Goal: Contribute content

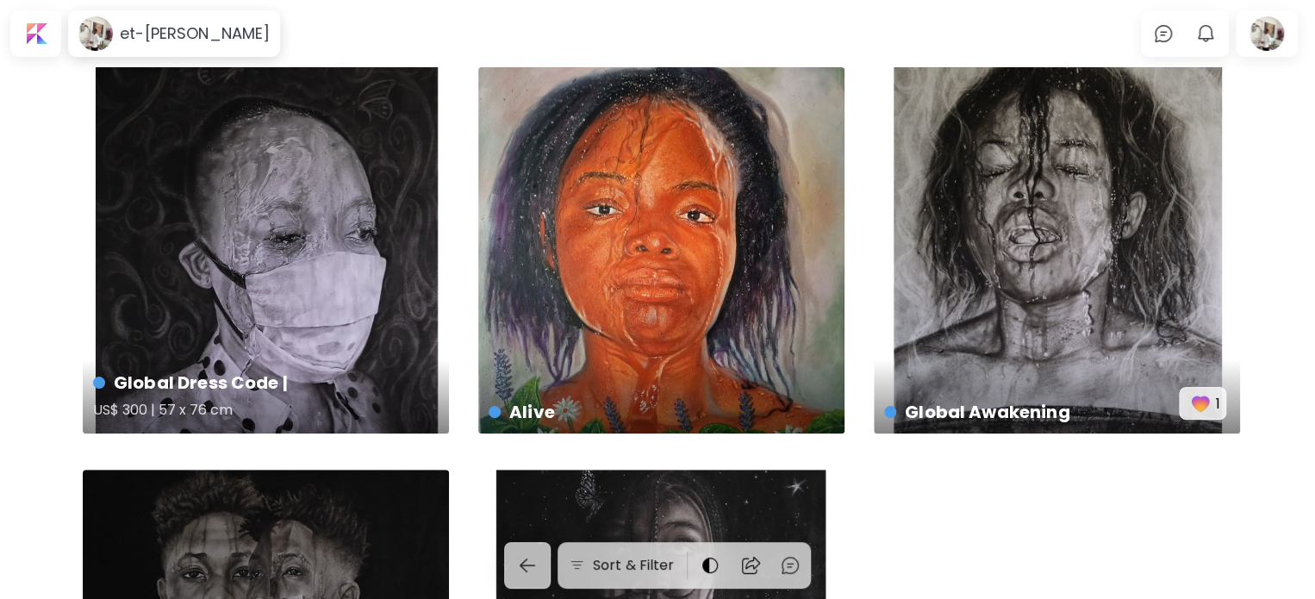
click at [334, 240] on div "Global Dress Code | US$ 300 | 57 x 76 cm" at bounding box center [266, 250] width 366 height 366
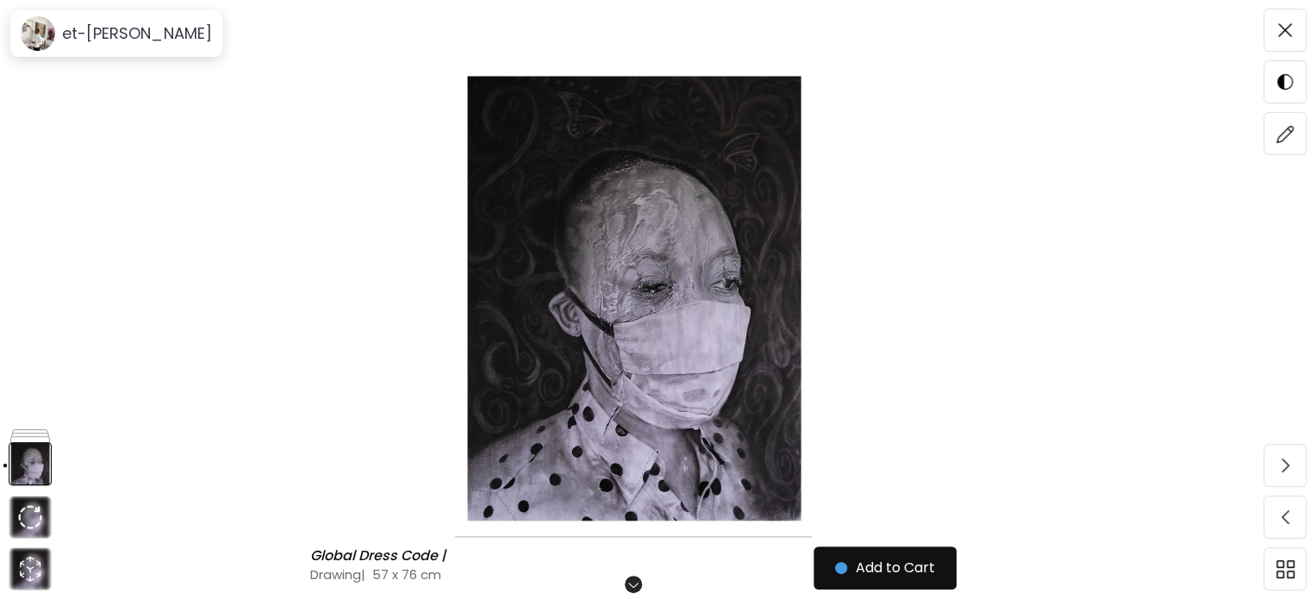
scroll to position [157, 0]
click at [641, 581] on h6 "Scroll for more" at bounding box center [633, 584] width 89 height 14
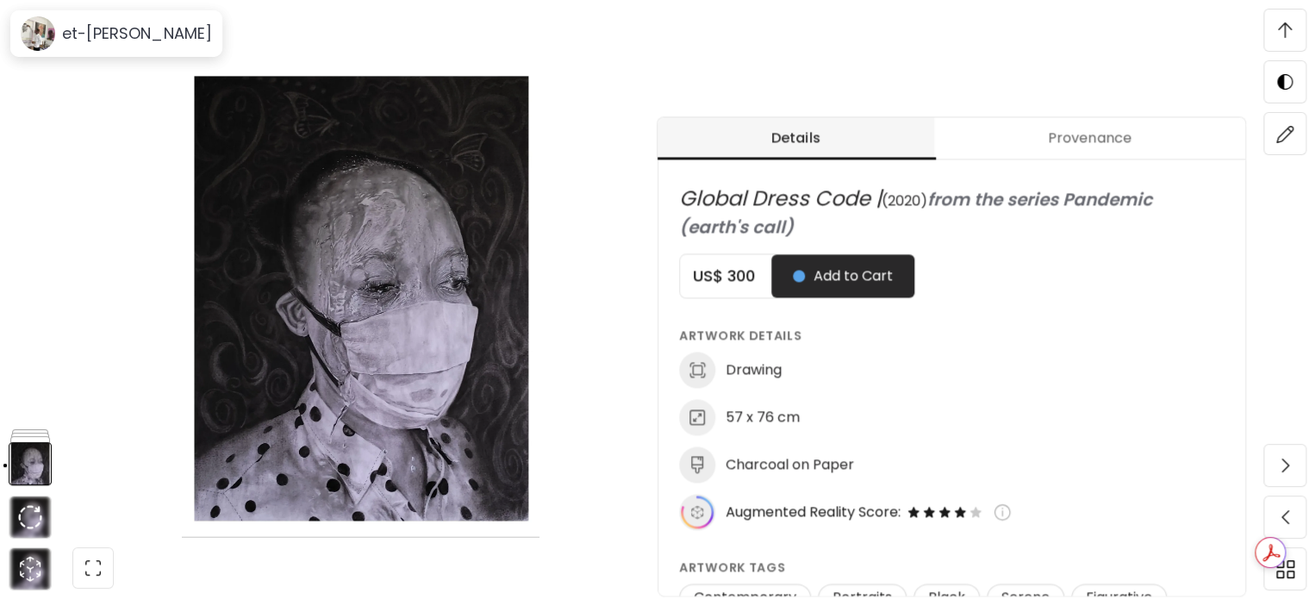
scroll to position [662, 0]
click at [1291, 28] on span at bounding box center [1284, 30] width 36 height 36
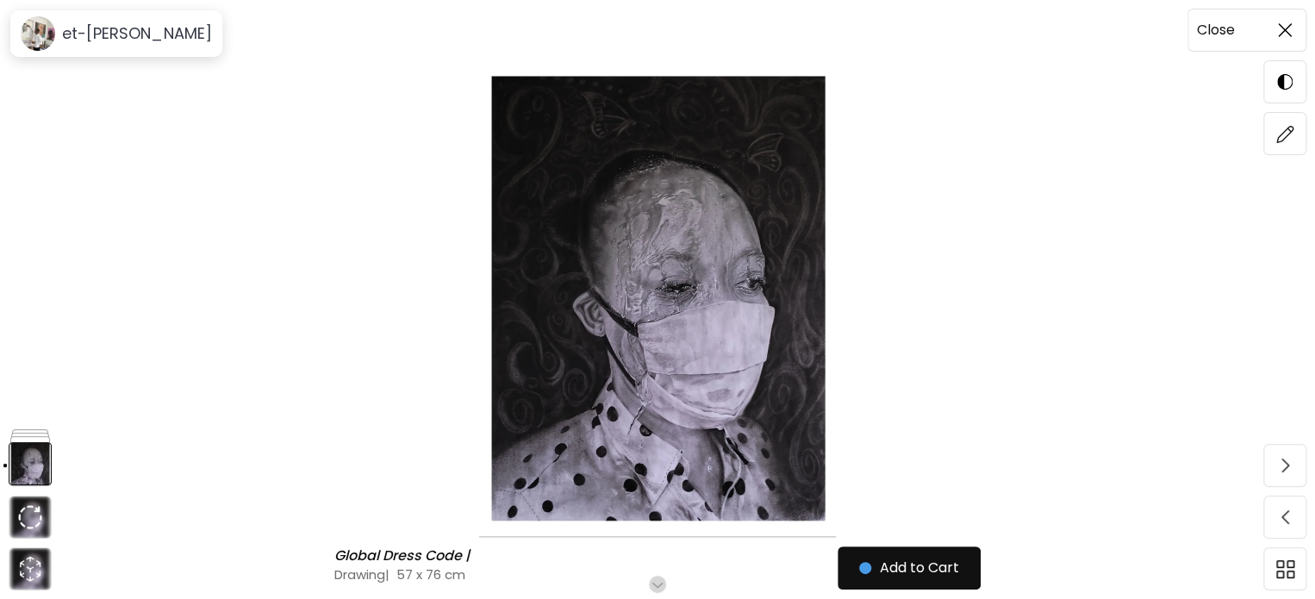
click at [1287, 27] on img at bounding box center [1284, 30] width 14 height 14
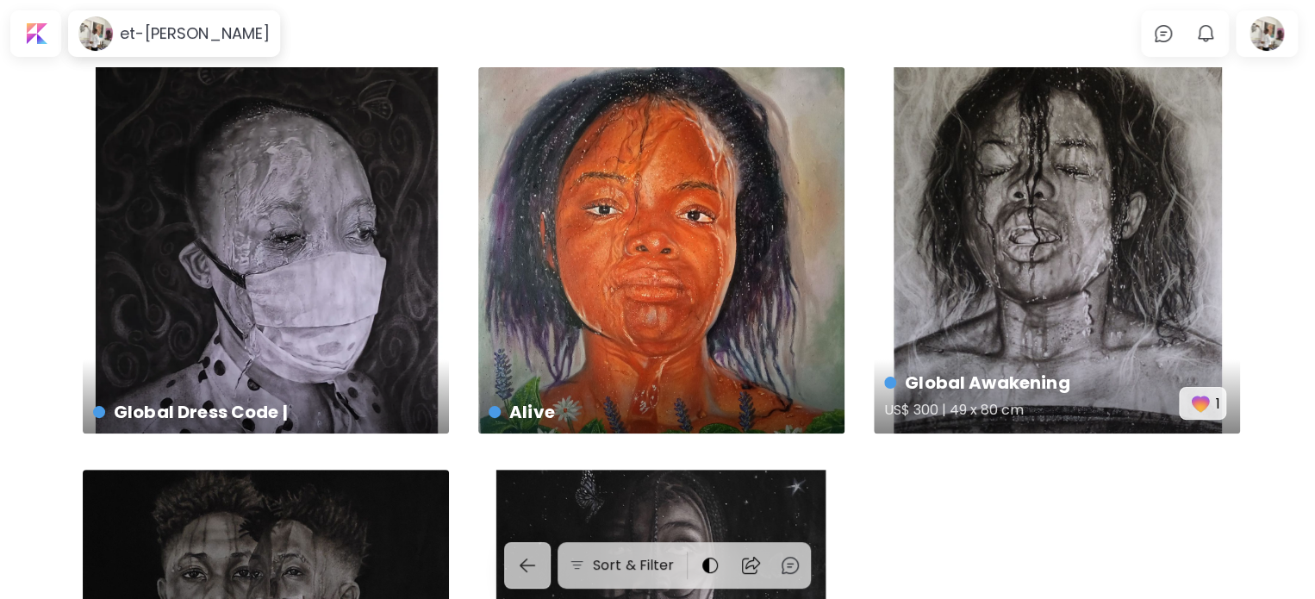
click at [1082, 401] on h5 "US$ 300 | 49 x 80 cm" at bounding box center [1031, 412] width 295 height 34
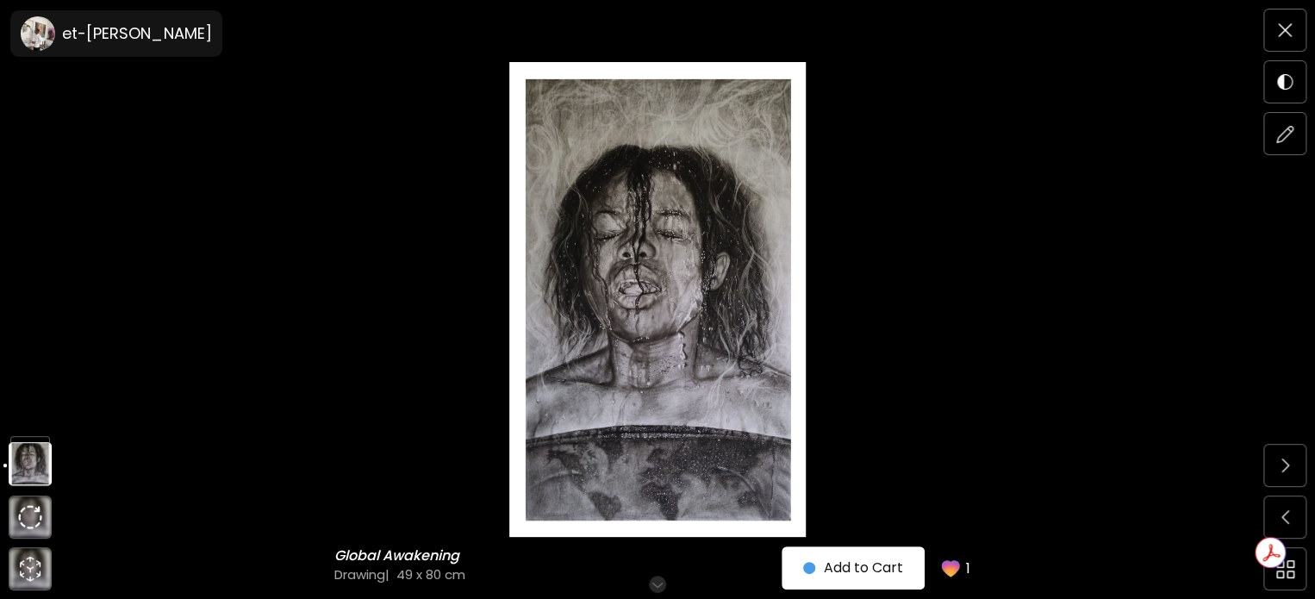
click at [665, 578] on h6 "Scroll for more" at bounding box center [657, 584] width 89 height 14
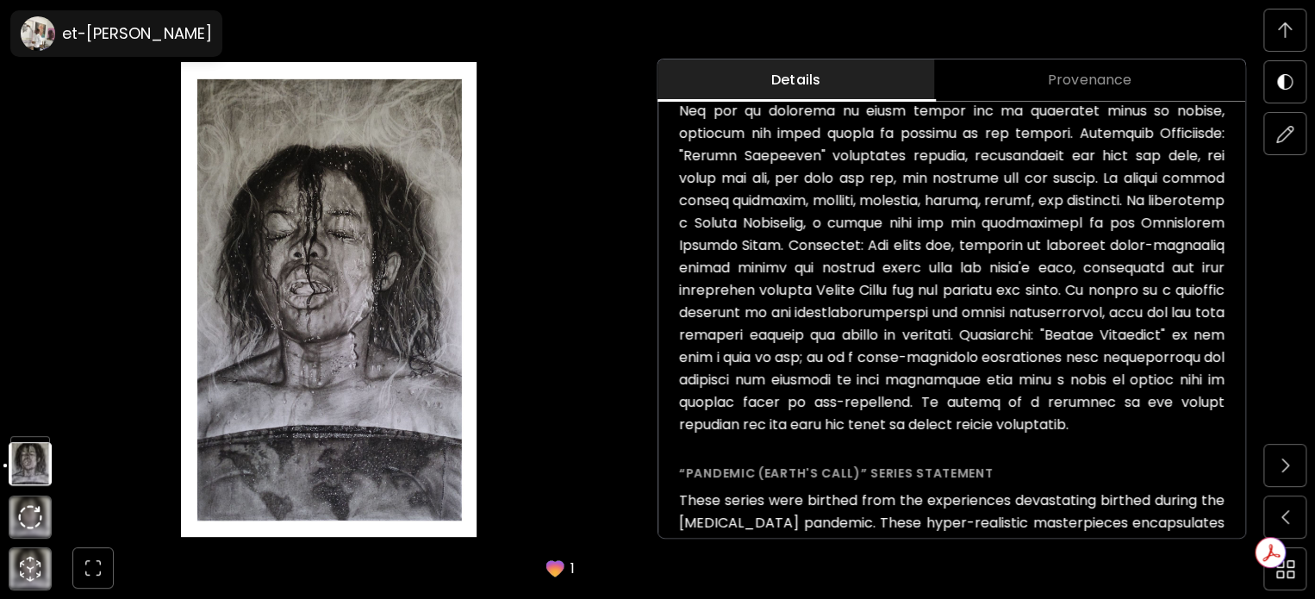
scroll to position [501, 0]
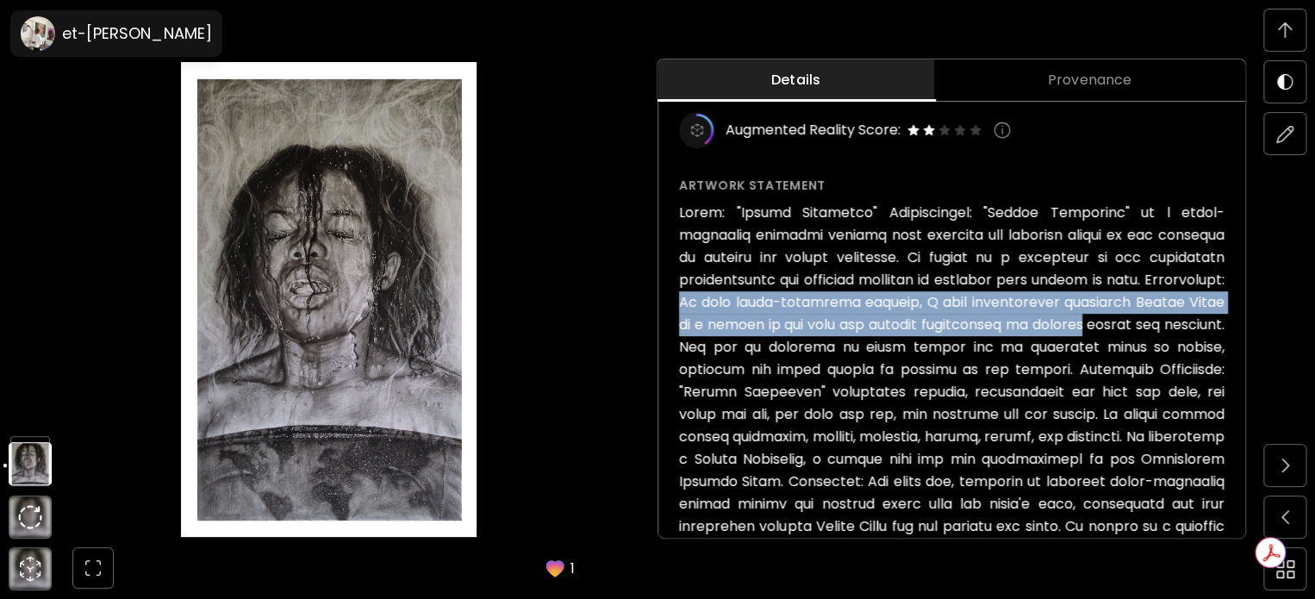
drag, startPoint x: 1219, startPoint y: 277, endPoint x: 1075, endPoint y: 321, distance: 150.7
click at [1075, 321] on h6 at bounding box center [951, 437] width 545 height 470
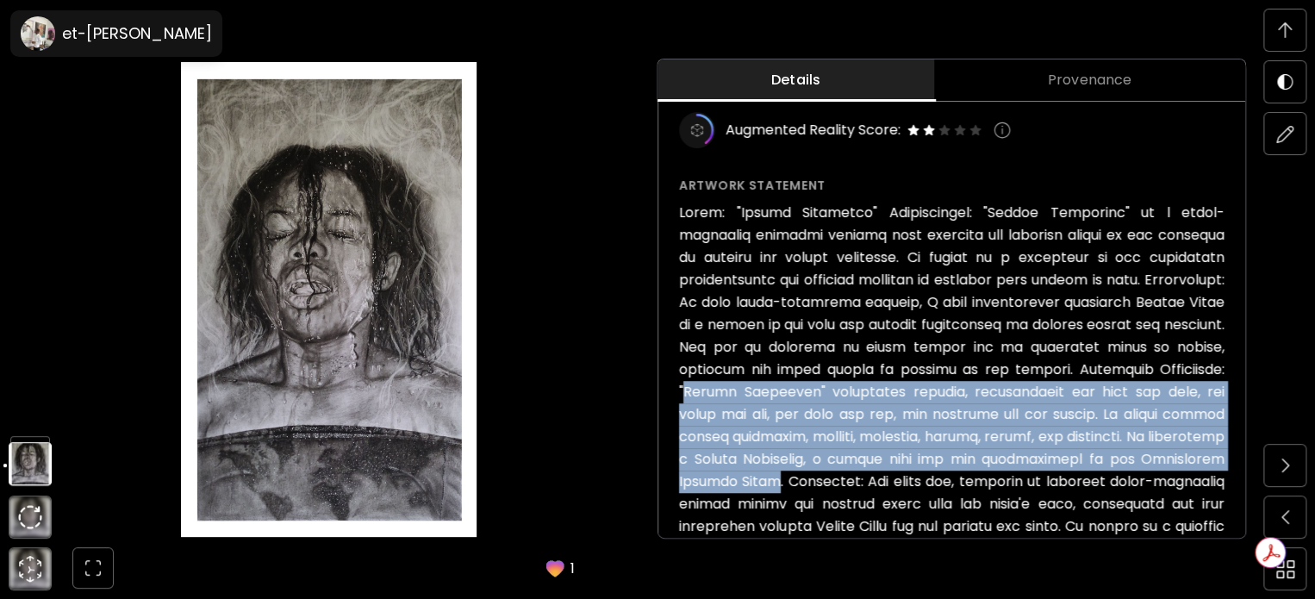
drag, startPoint x: 1185, startPoint y: 370, endPoint x: 1229, endPoint y: 447, distance: 89.1
click at [1224, 447] on h6 at bounding box center [951, 437] width 545 height 470
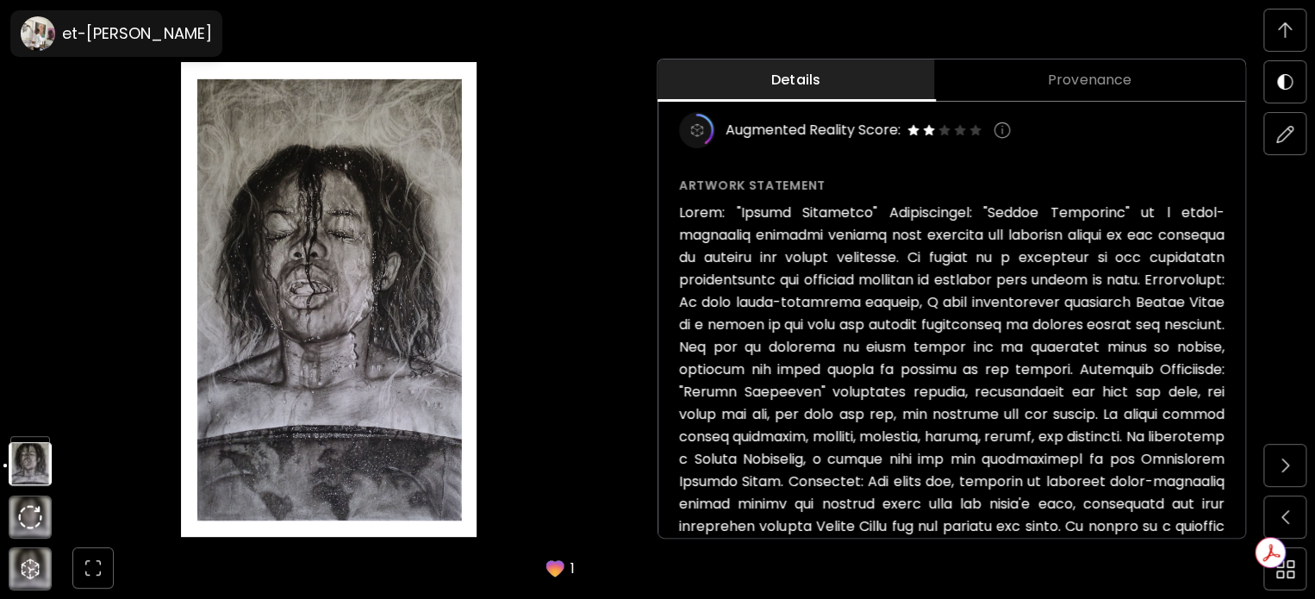
click at [1234, 448] on div "Global Awakening ( 2020 ) from the series Pandemic (earth's call) US$ 300 Add t…" at bounding box center [951, 385] width 587 height 1293
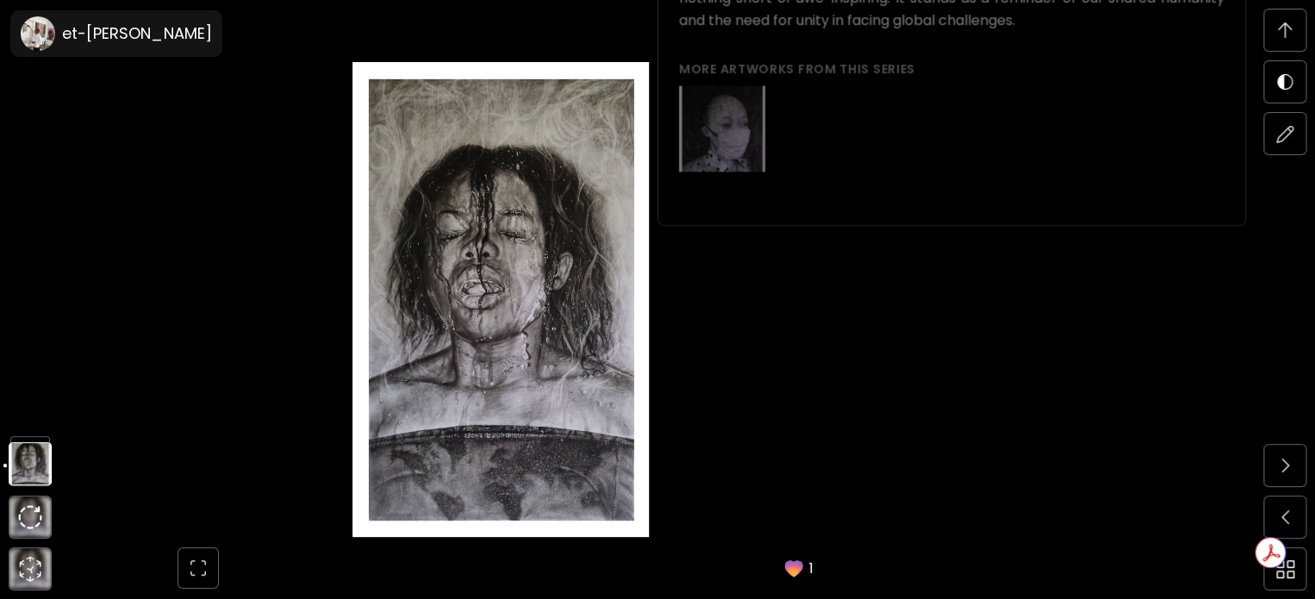
scroll to position [2088, 0]
click at [1286, 21] on span at bounding box center [1284, 30] width 36 height 36
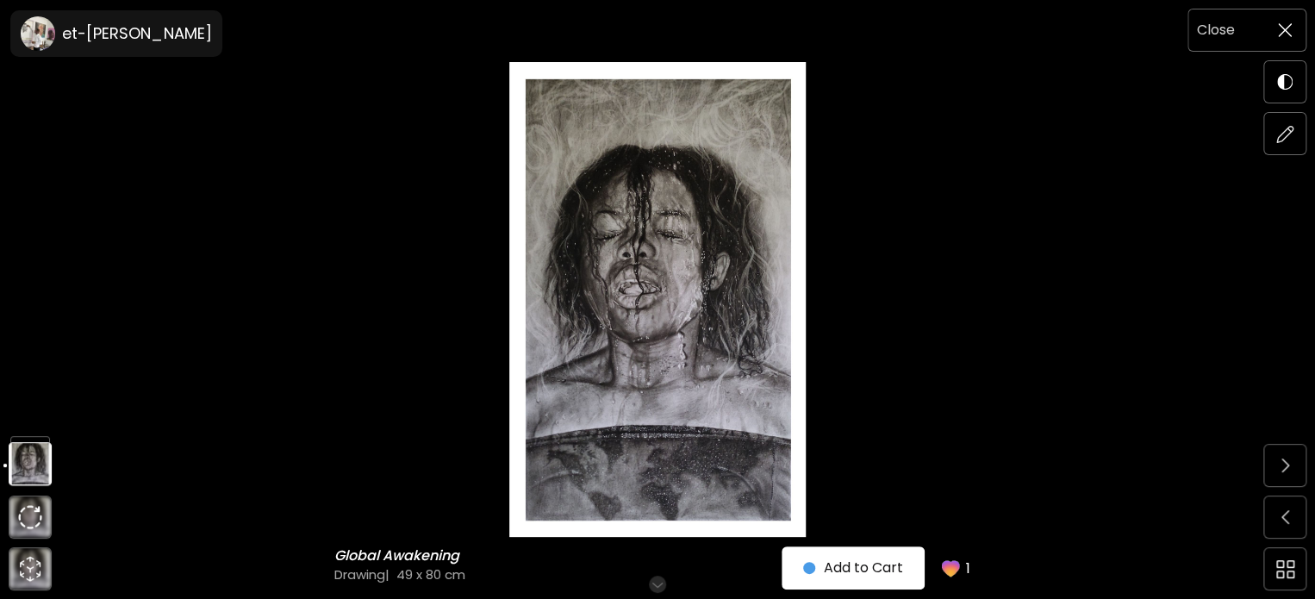
scroll to position [0, 0]
click at [1289, 34] on img at bounding box center [1284, 30] width 14 height 14
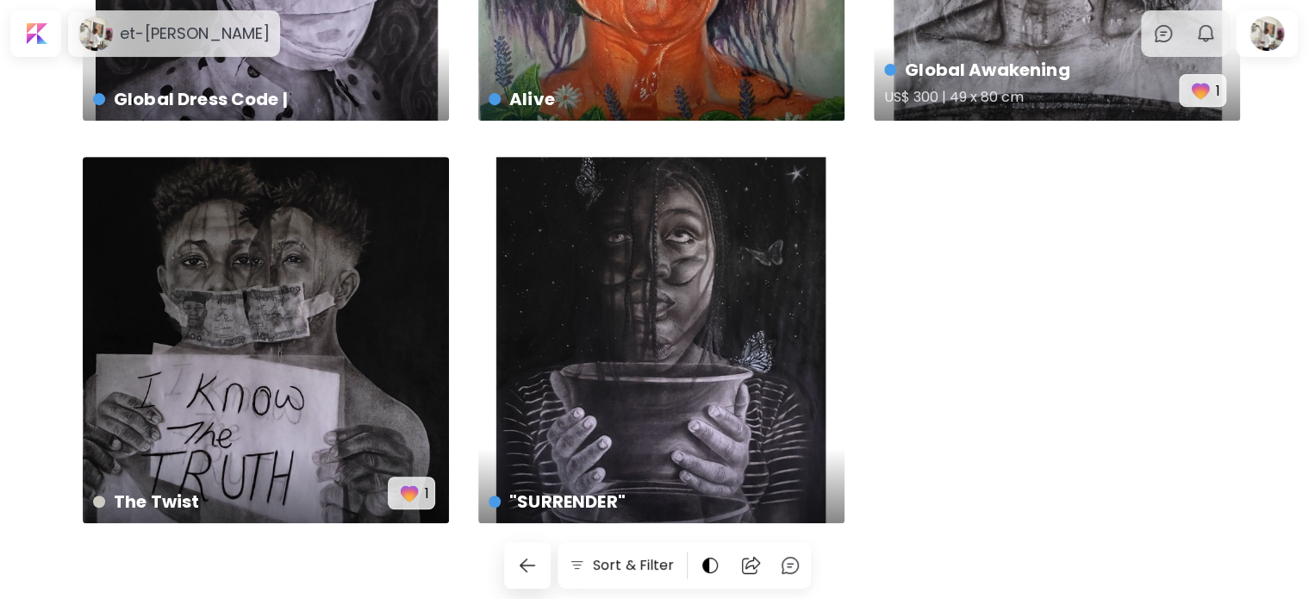
scroll to position [331, 0]
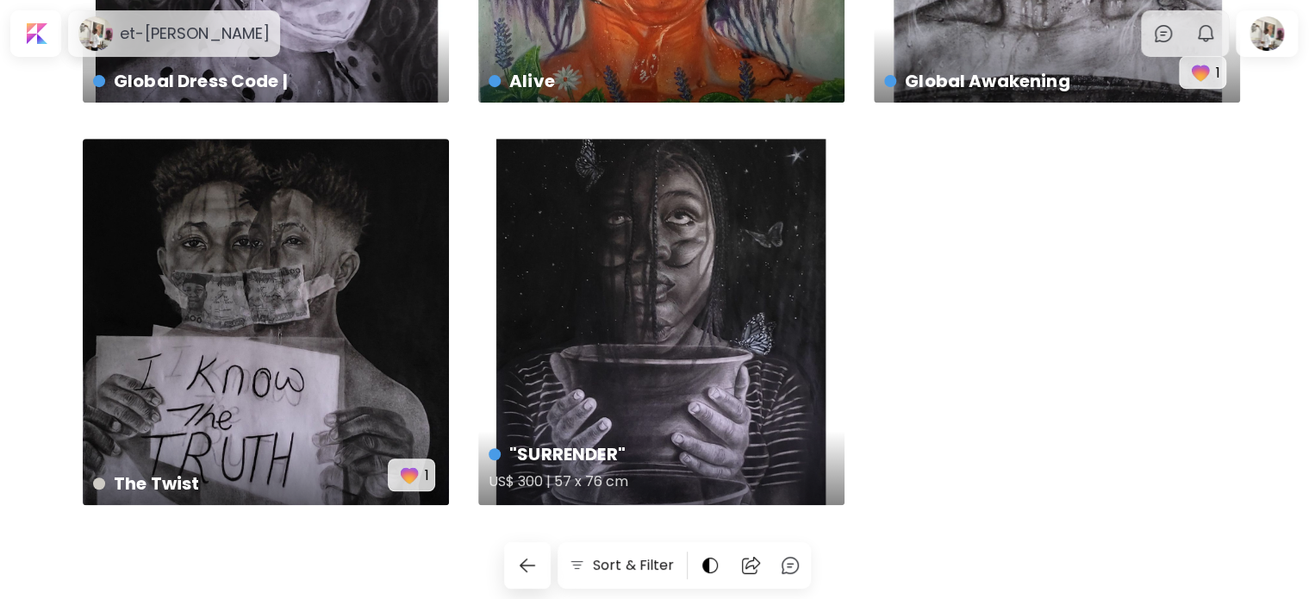
click at [758, 407] on div ""SURRENDER" US$ 300 | 57 x 76 cm" at bounding box center [661, 322] width 366 height 366
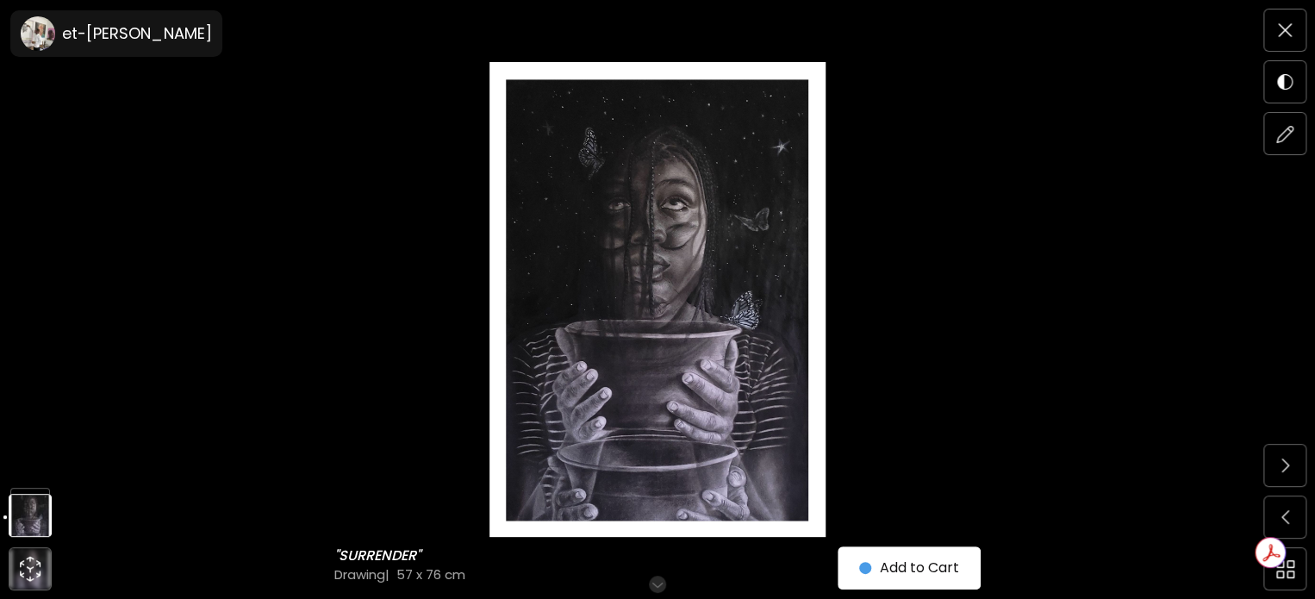
click at [661, 586] on h6 "Scroll for more" at bounding box center [657, 584] width 89 height 14
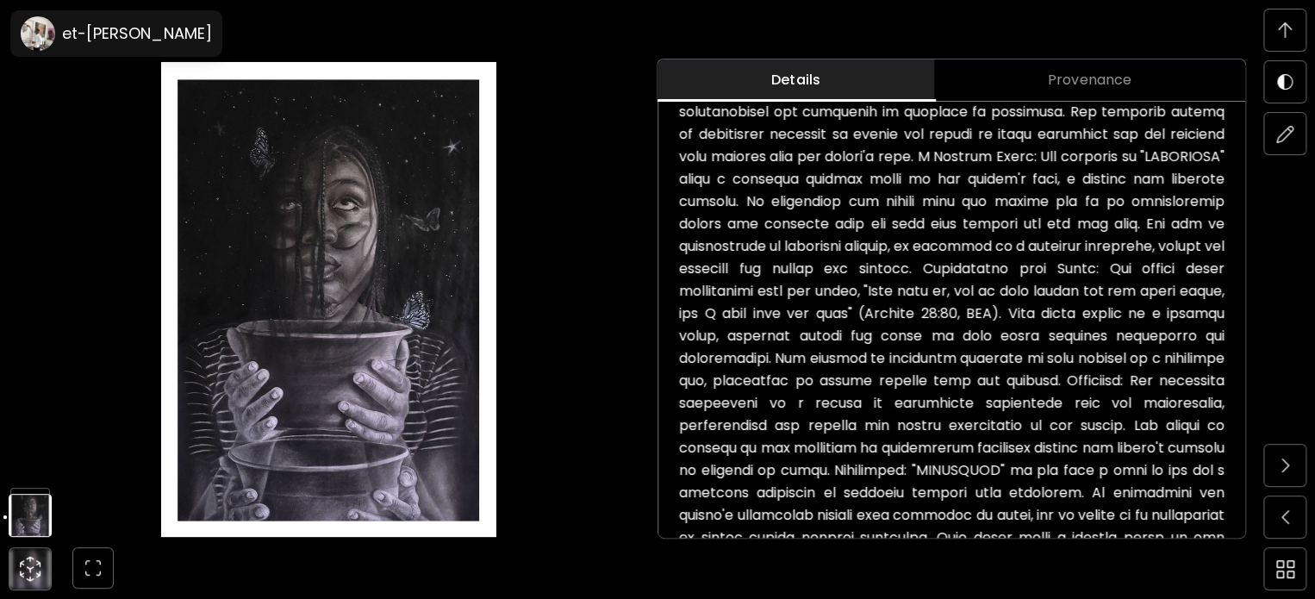
scroll to position [555, 0]
click at [1286, 132] on img at bounding box center [1285, 134] width 18 height 18
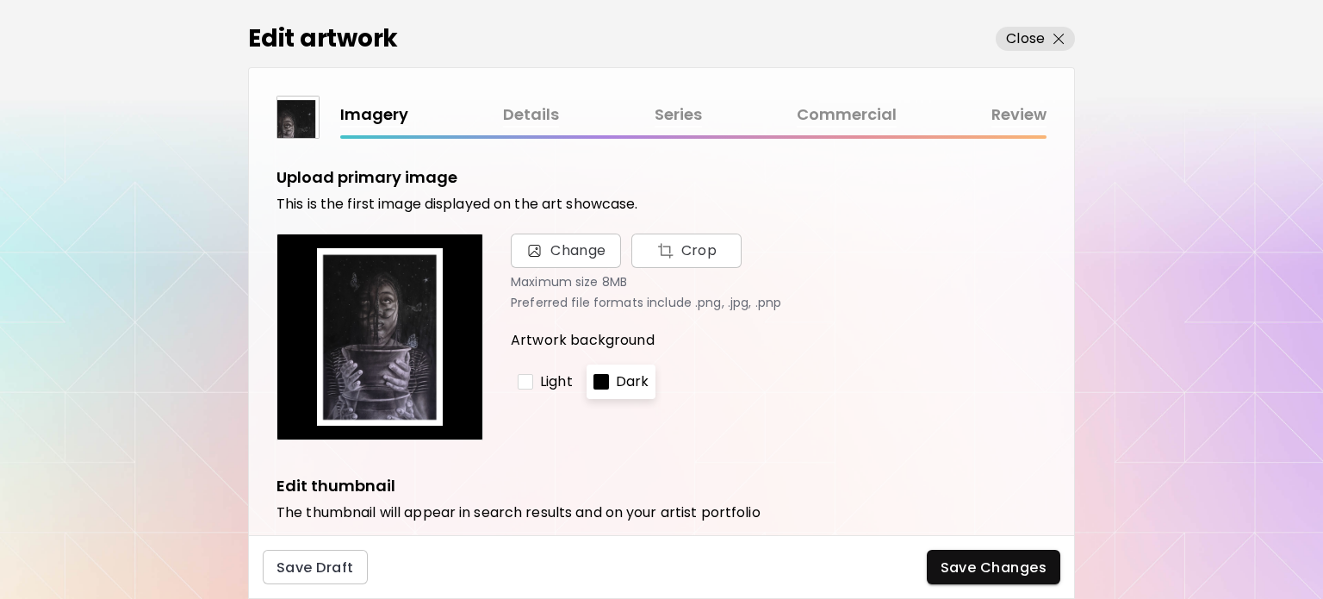
click at [538, 123] on link "Details" at bounding box center [531, 115] width 56 height 25
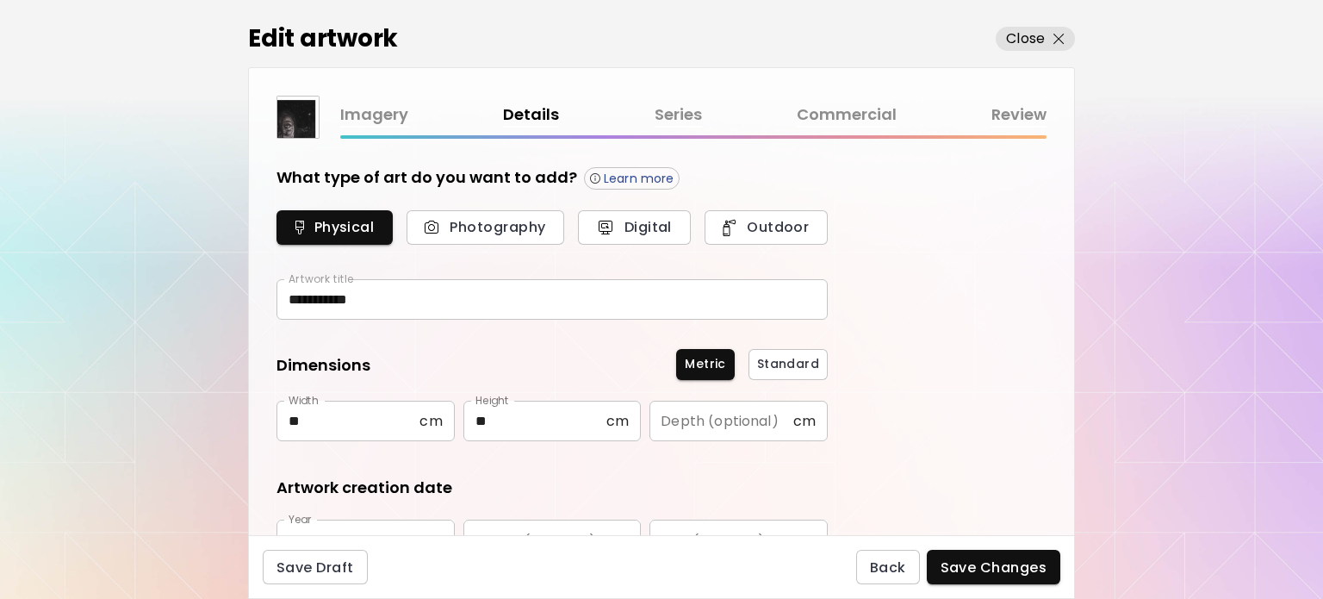
type input "*******"
type input "**********"
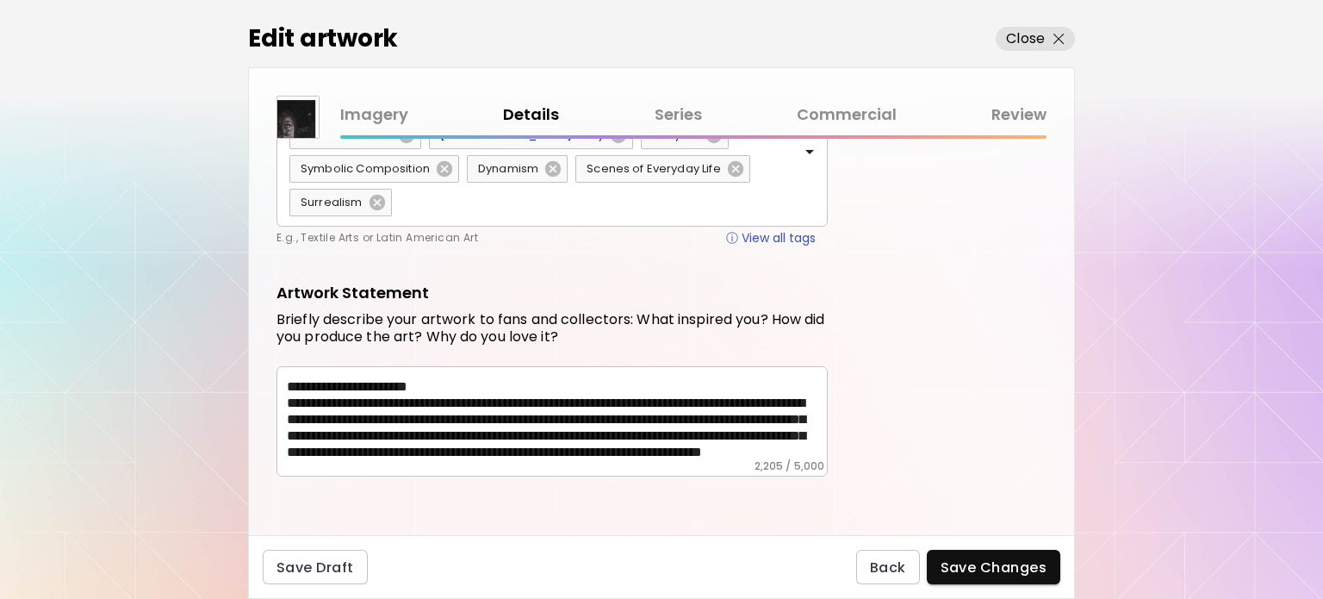
scroll to position [303, 0]
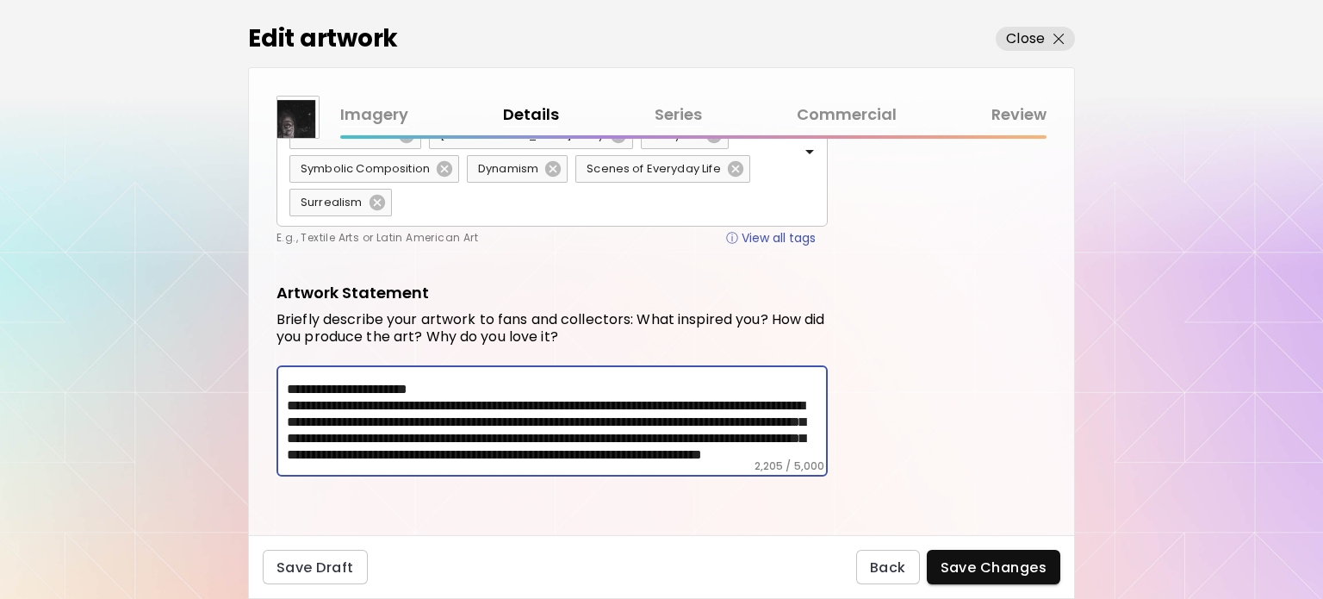
drag, startPoint x: 547, startPoint y: 404, endPoint x: 476, endPoint y: 407, distance: 71.6
click at [476, 407] on textarea at bounding box center [557, 416] width 541 height 86
click at [580, 411] on textarea at bounding box center [557, 416] width 541 height 86
click at [743, 402] on textarea at bounding box center [557, 416] width 541 height 86
type textarea "**********"
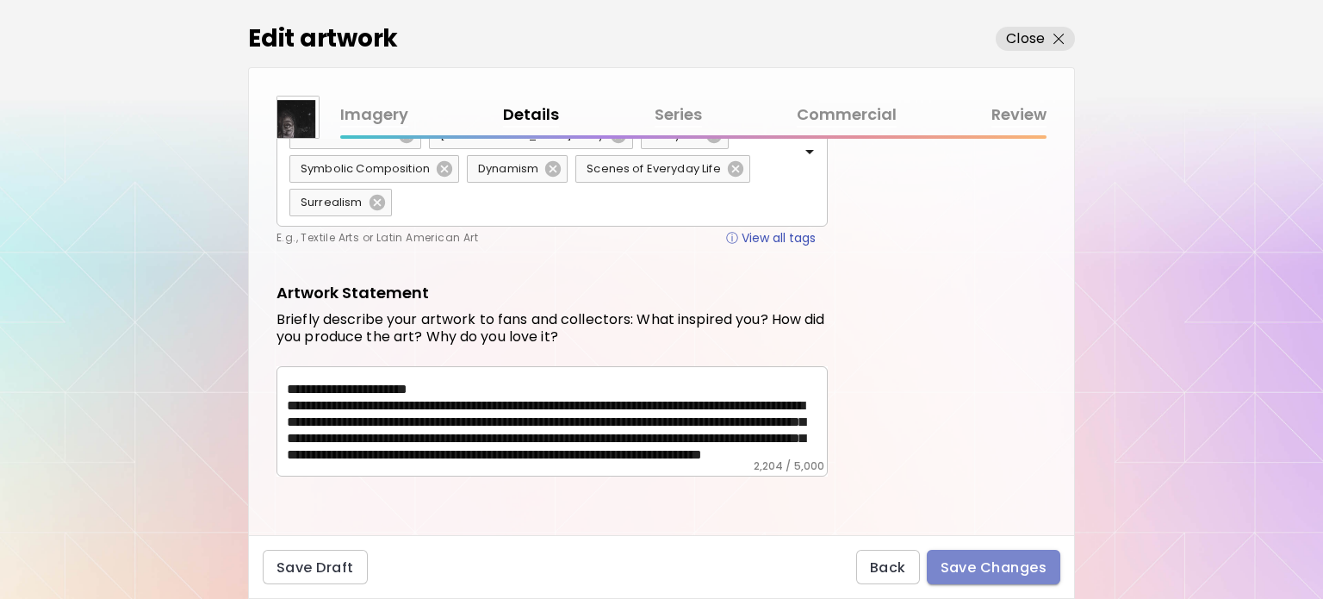
click at [959, 563] on span "Save Changes" at bounding box center [994, 567] width 107 height 18
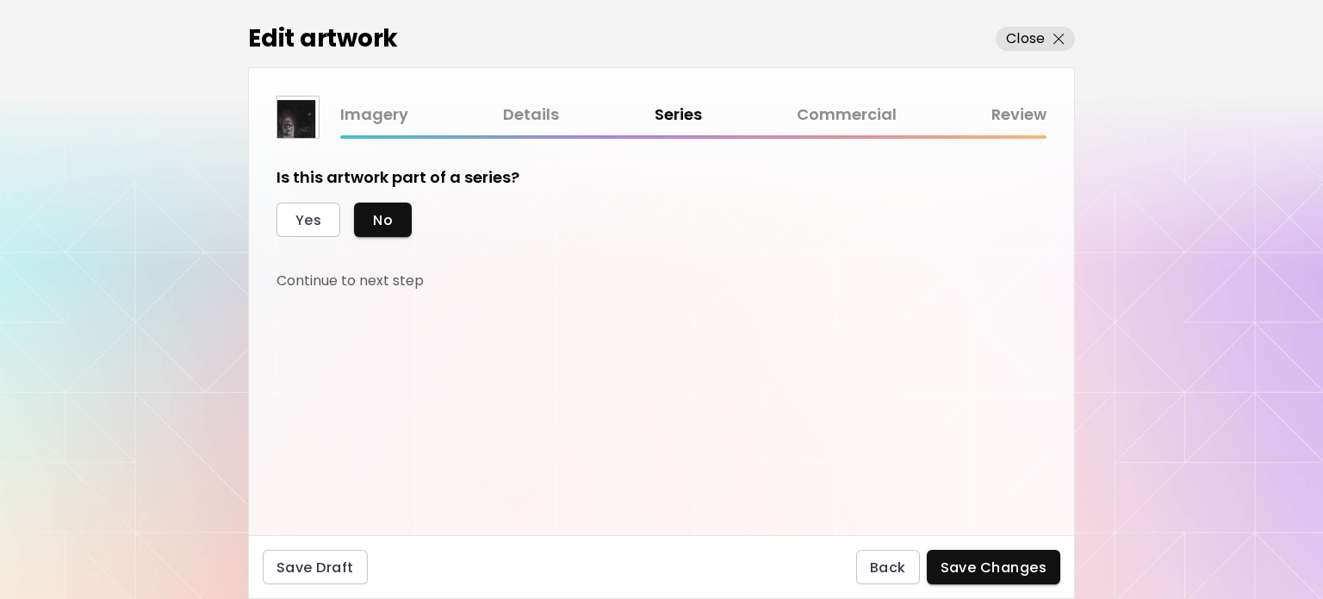
click at [875, 120] on link "Commercial" at bounding box center [847, 115] width 100 height 25
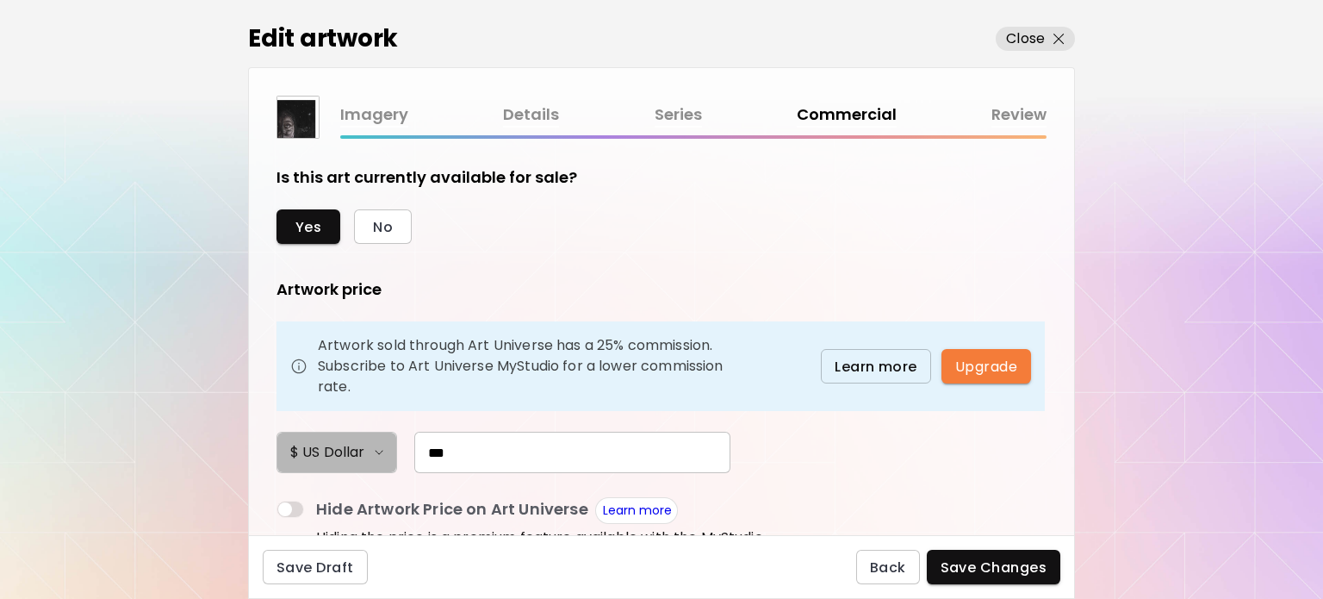
click at [379, 452] on img "button" at bounding box center [379, 452] width 9 height 5
click at [464, 453] on div at bounding box center [661, 299] width 1323 height 599
click at [432, 448] on input "***" at bounding box center [572, 452] width 316 height 41
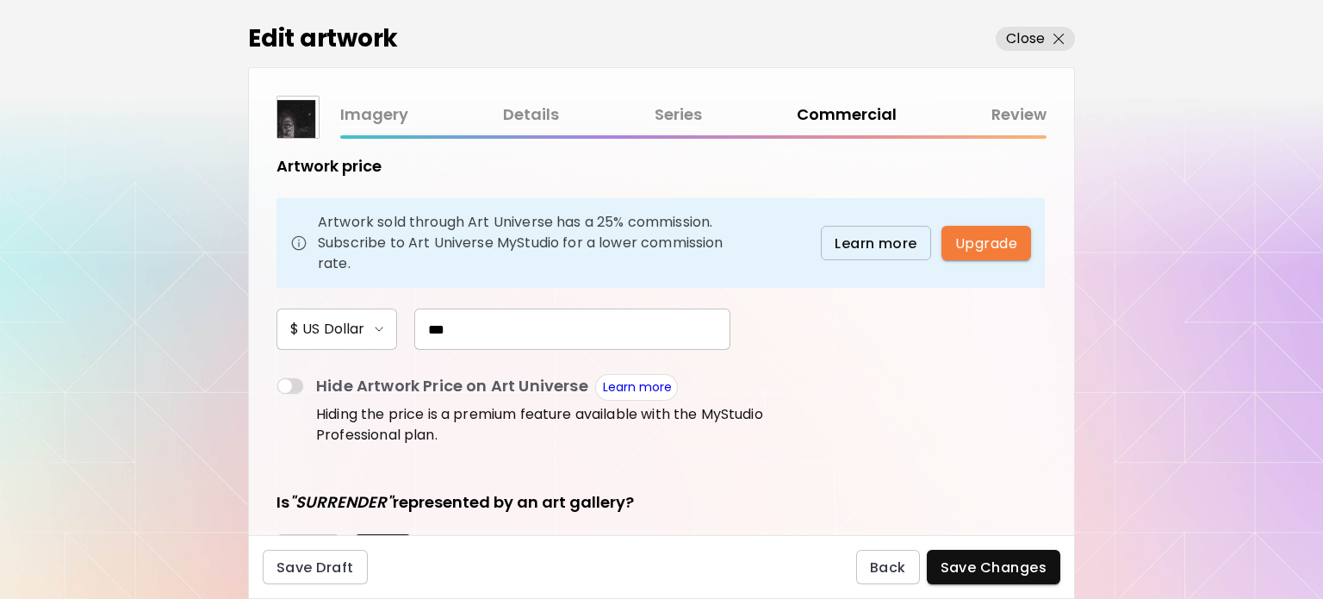
scroll to position [155, 0]
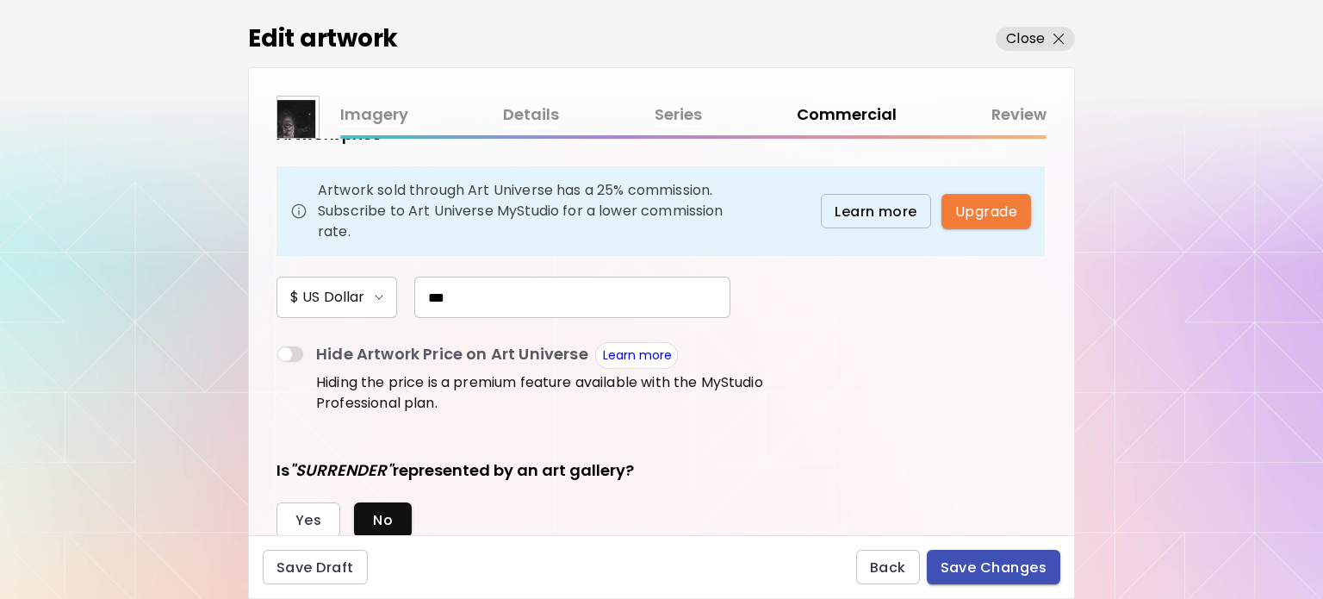
type input "***"
click at [981, 565] on span "Save Changes" at bounding box center [994, 567] width 107 height 18
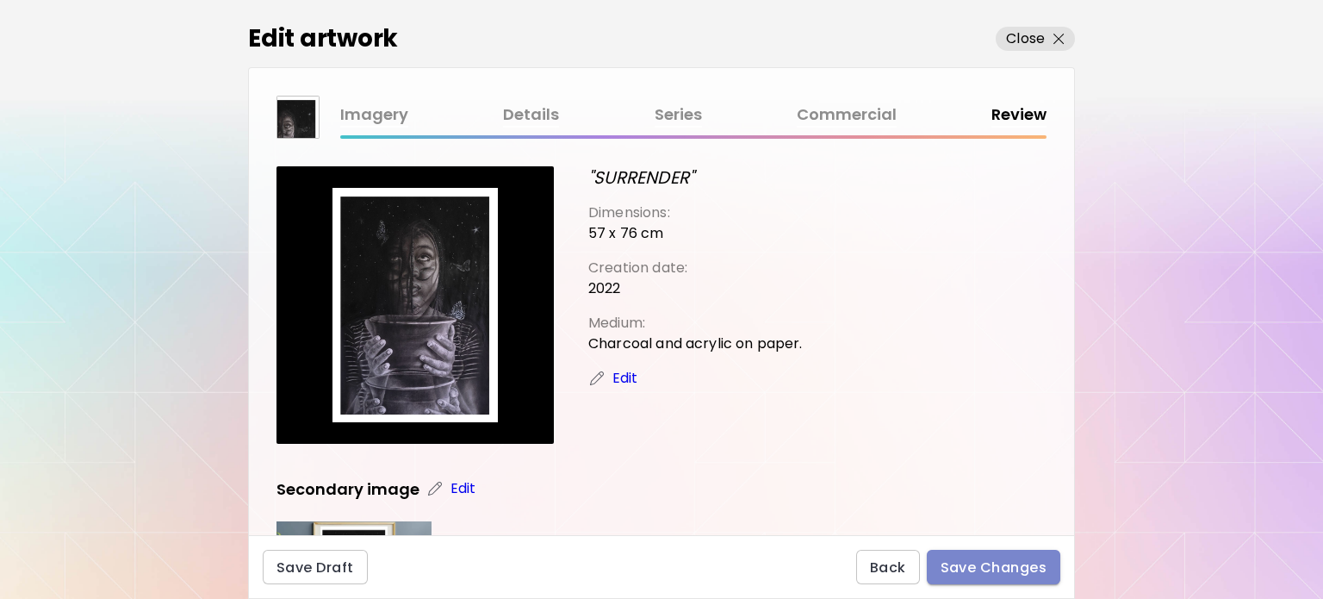
click at [981, 566] on span "Save Changes" at bounding box center [994, 567] width 107 height 18
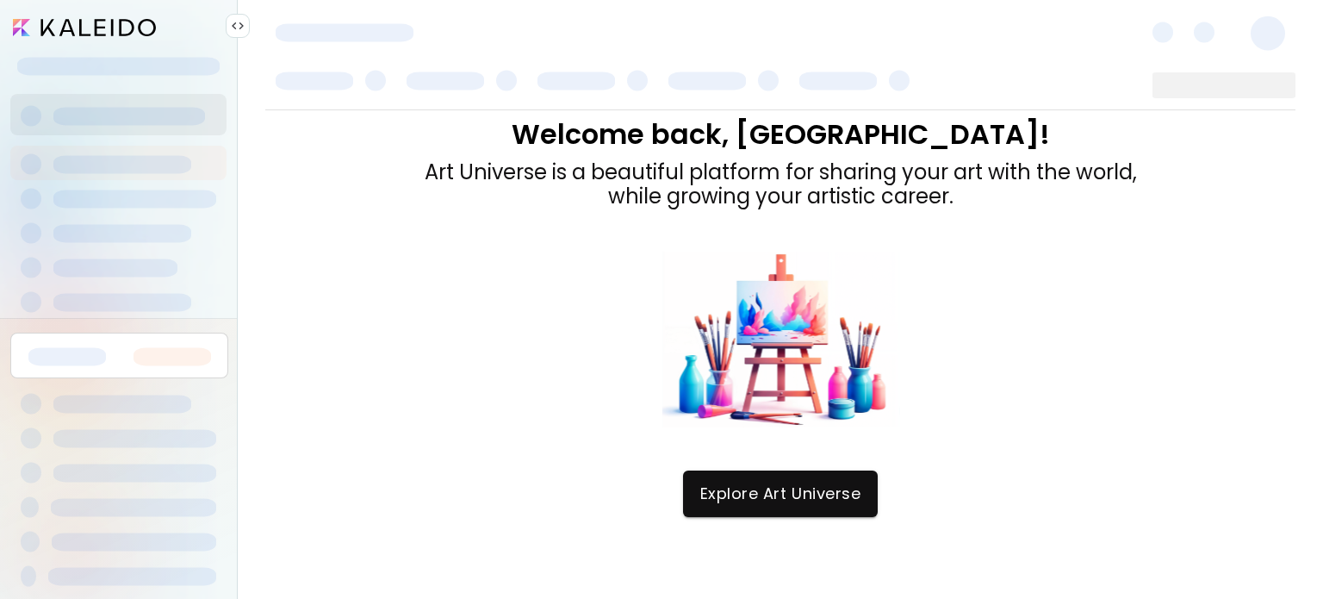
click at [575, 379] on div at bounding box center [781, 340] width 712 height 176
